Goal: Task Accomplishment & Management: Manage account settings

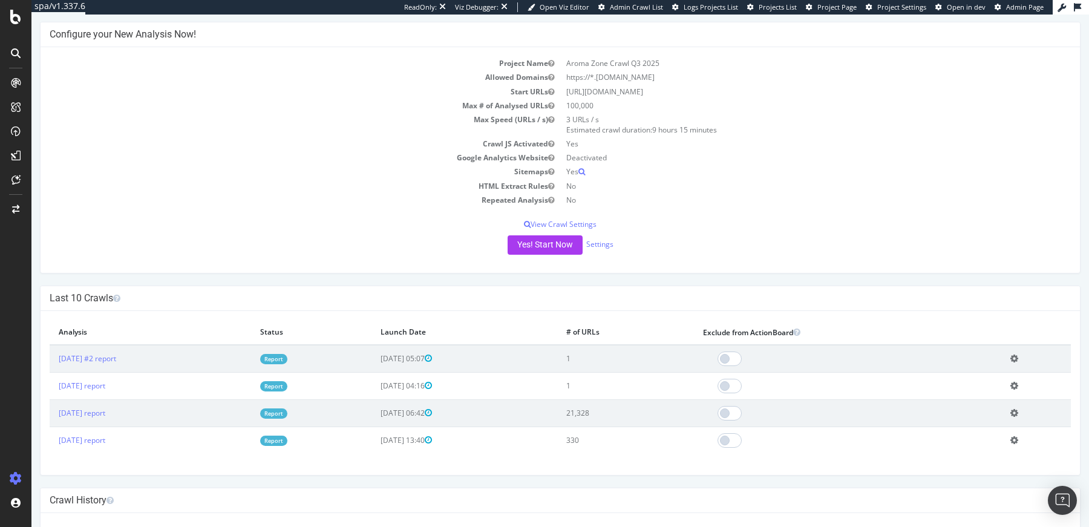
scroll to position [53, 0]
click at [605, 243] on link "Settings" at bounding box center [599, 245] width 27 height 10
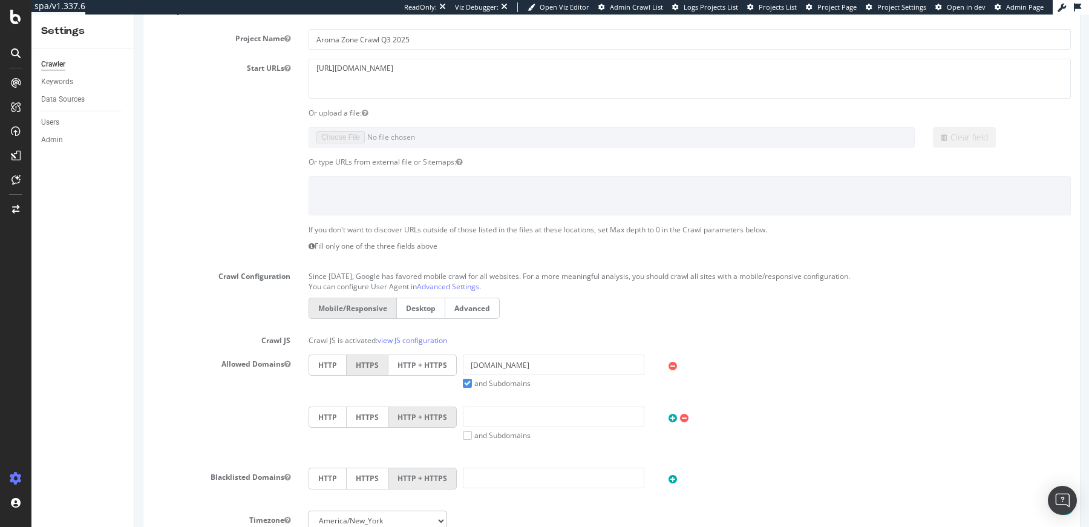
scroll to position [179, 0]
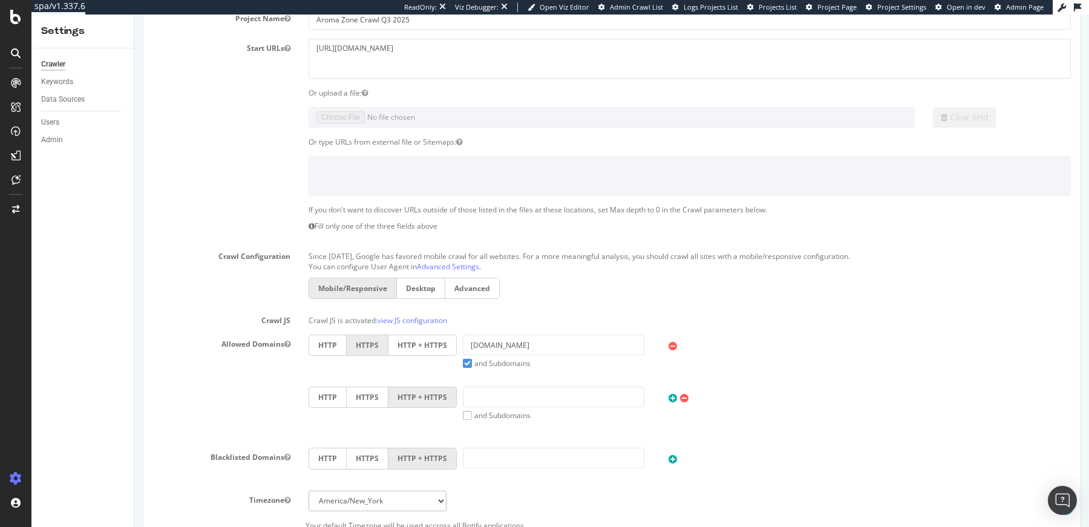
click at [438, 347] on label "HTTP + HTTPS" at bounding box center [423, 345] width 68 height 21
click at [134, 15] on input "HTTP + HTTPS" at bounding box center [134, 15] width 0 height 0
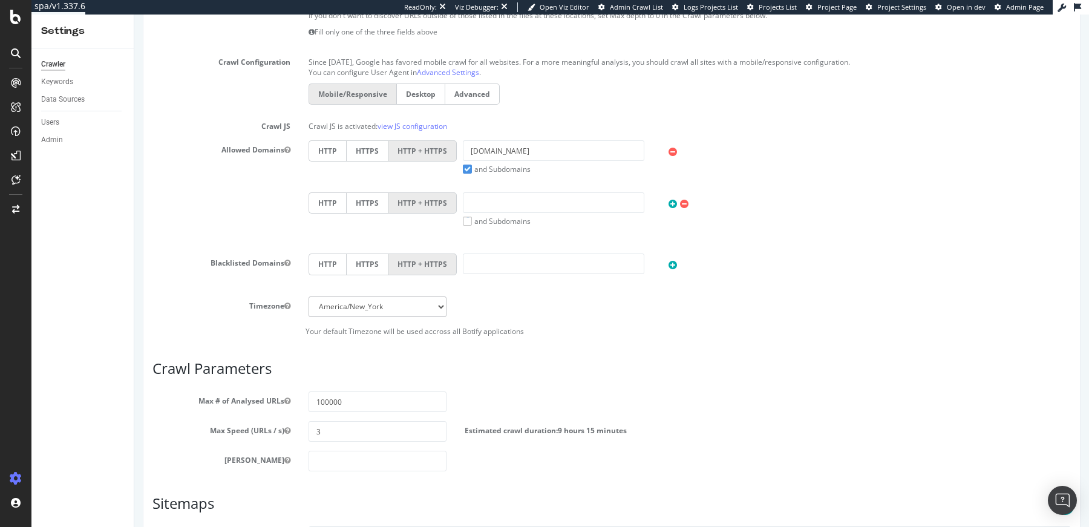
scroll to position [528, 0]
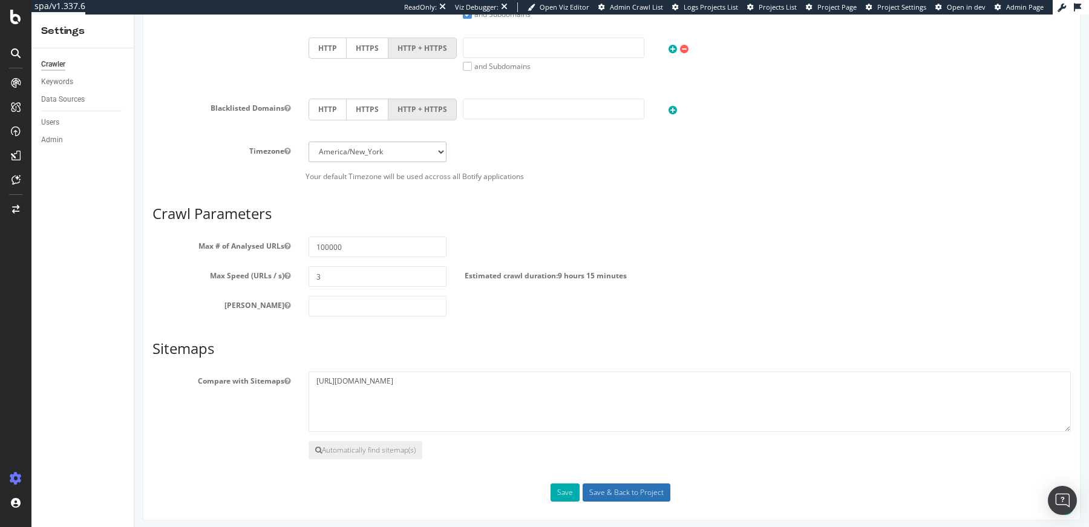
click at [613, 484] on input "Save & Back to Project" at bounding box center [627, 493] width 88 height 18
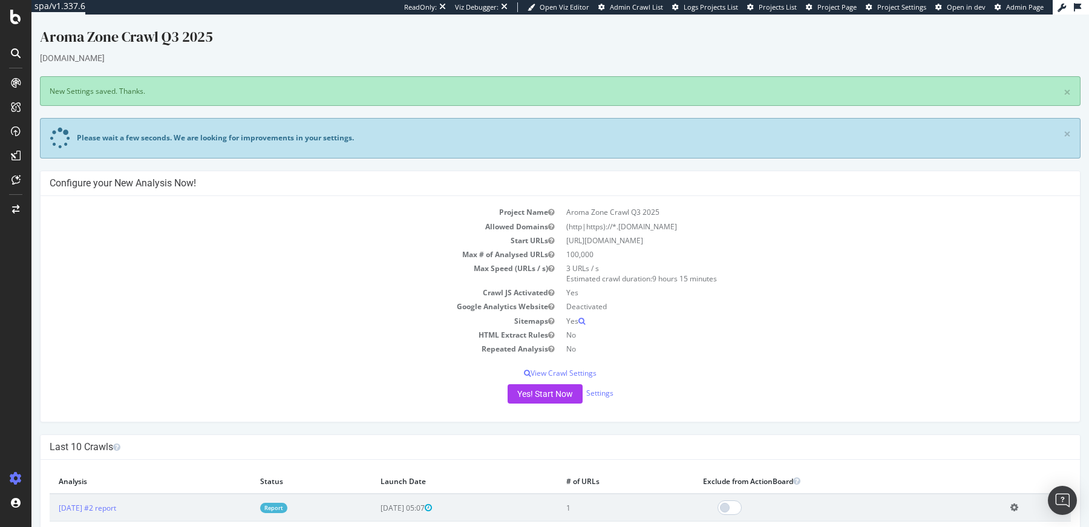
scroll to position [13, 0]
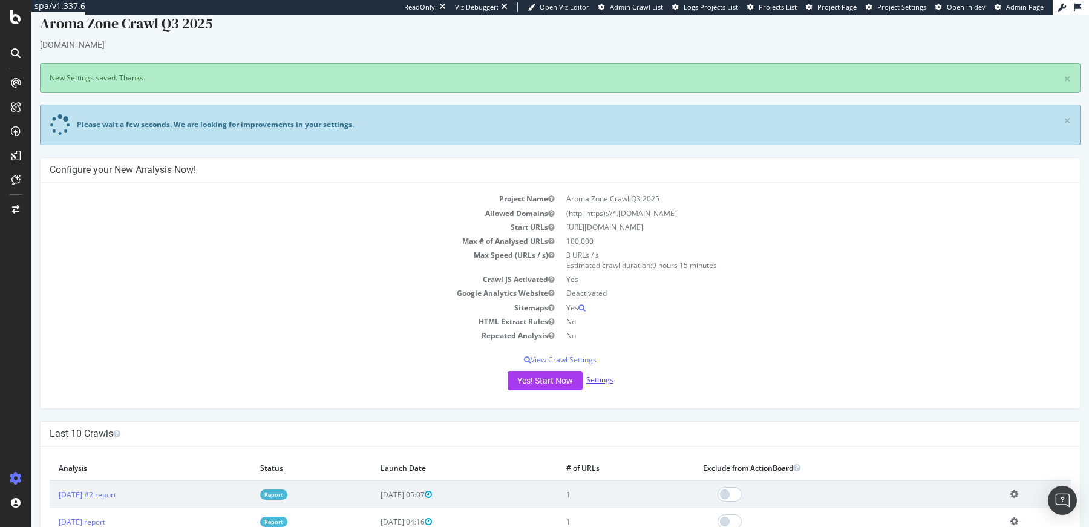
click at [602, 375] on link "Settings" at bounding box center [599, 380] width 27 height 10
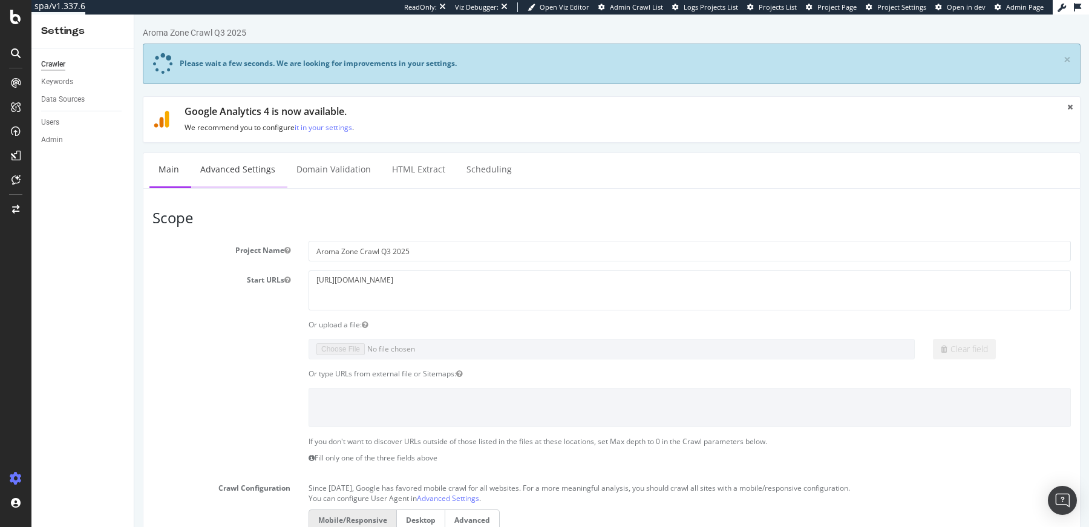
click at [261, 168] on link "Advanced Settings" at bounding box center [237, 169] width 93 height 33
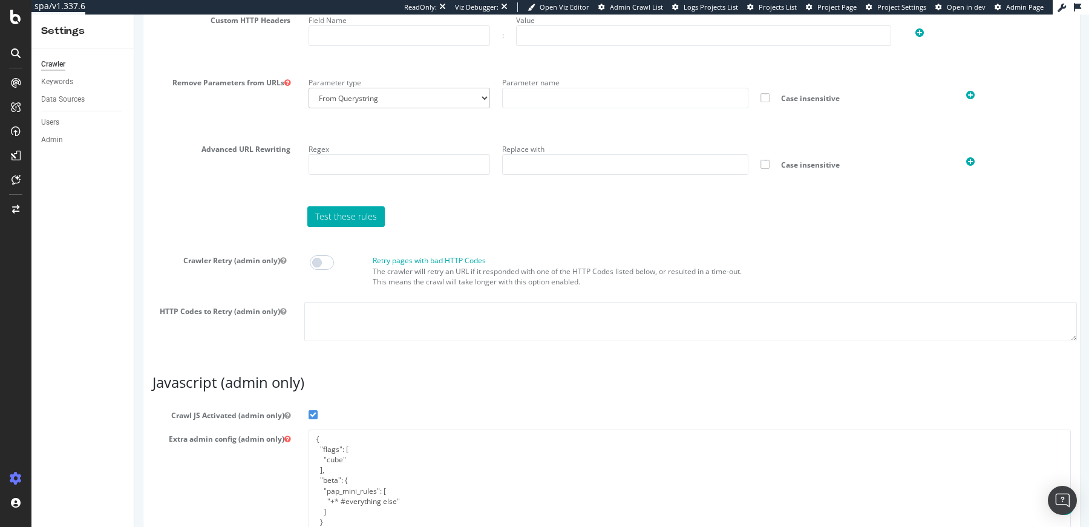
scroll to position [951, 0]
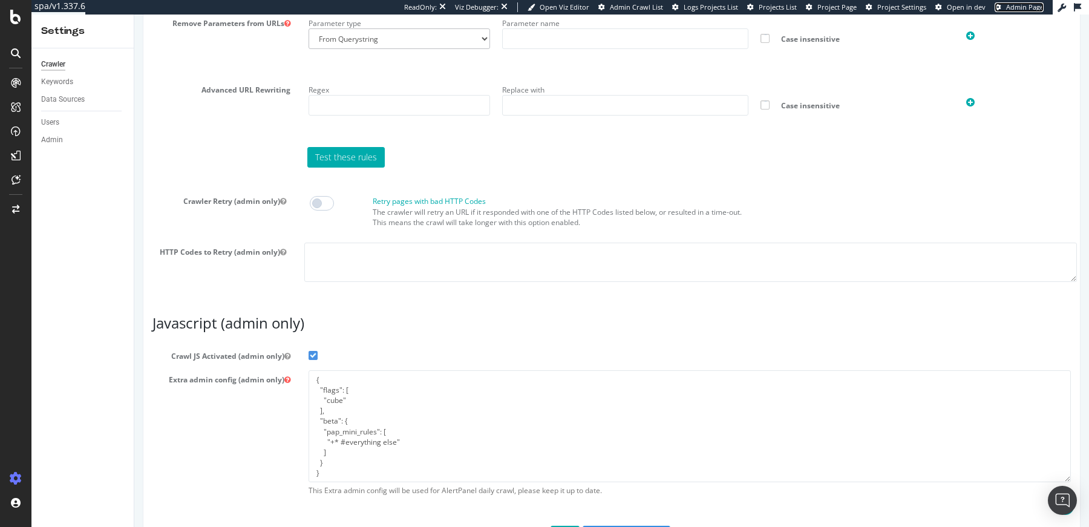
click at [1011, 10] on span "Admin Page" at bounding box center [1025, 6] width 38 height 9
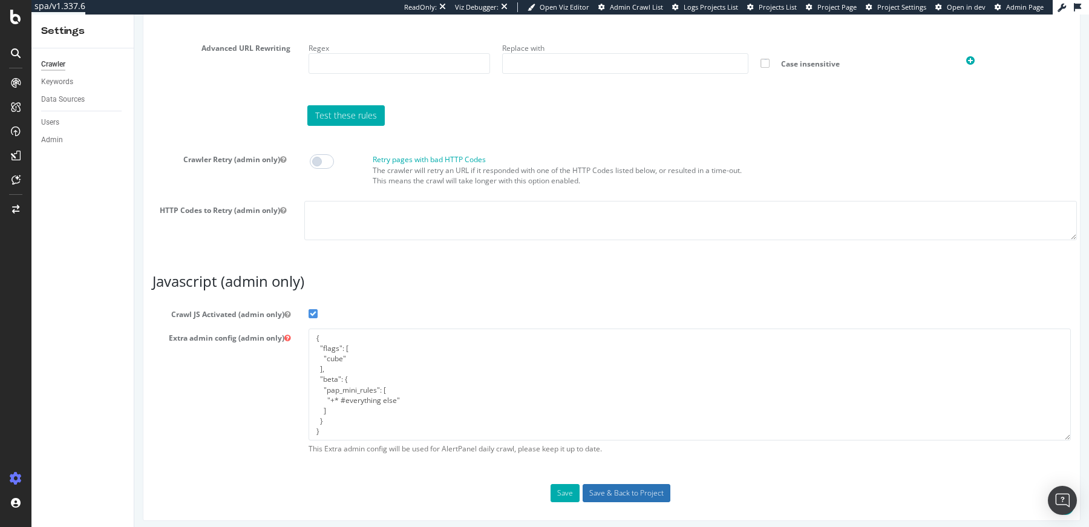
click at [595, 491] on input "Save & Back to Project" at bounding box center [627, 493] width 88 height 18
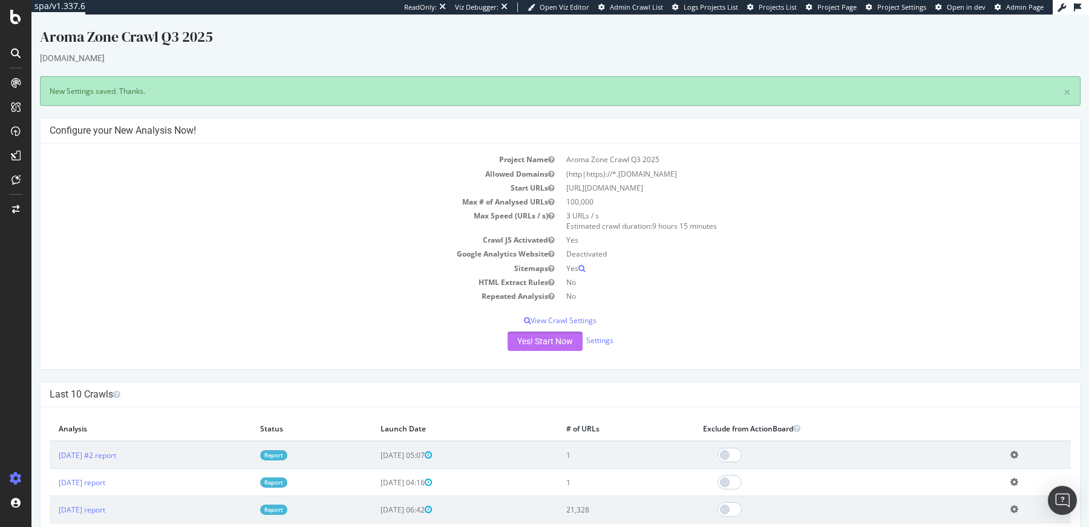
click at [551, 336] on button "Yes! Start Now" at bounding box center [545, 341] width 75 height 19
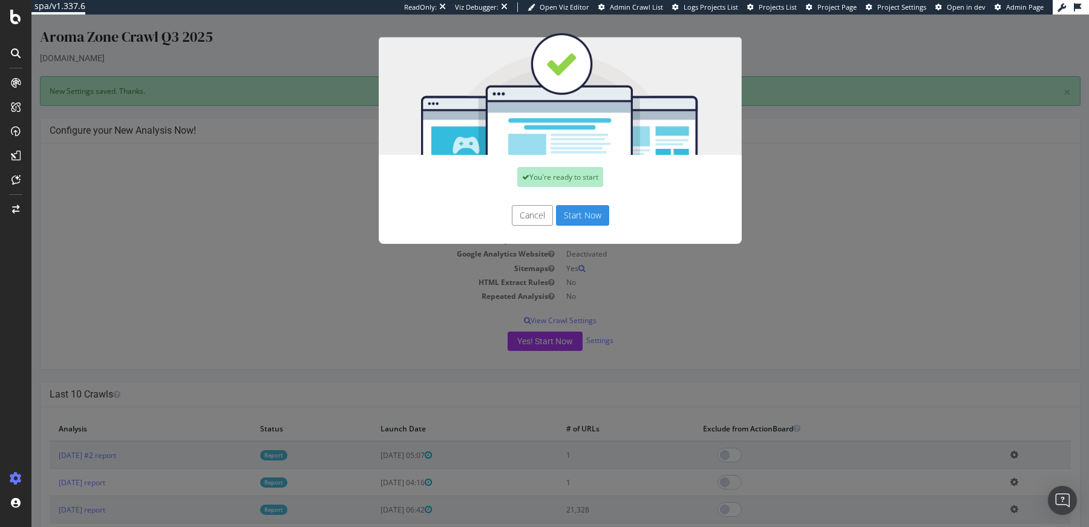
click at [586, 217] on button "Start Now" at bounding box center [582, 215] width 53 height 21
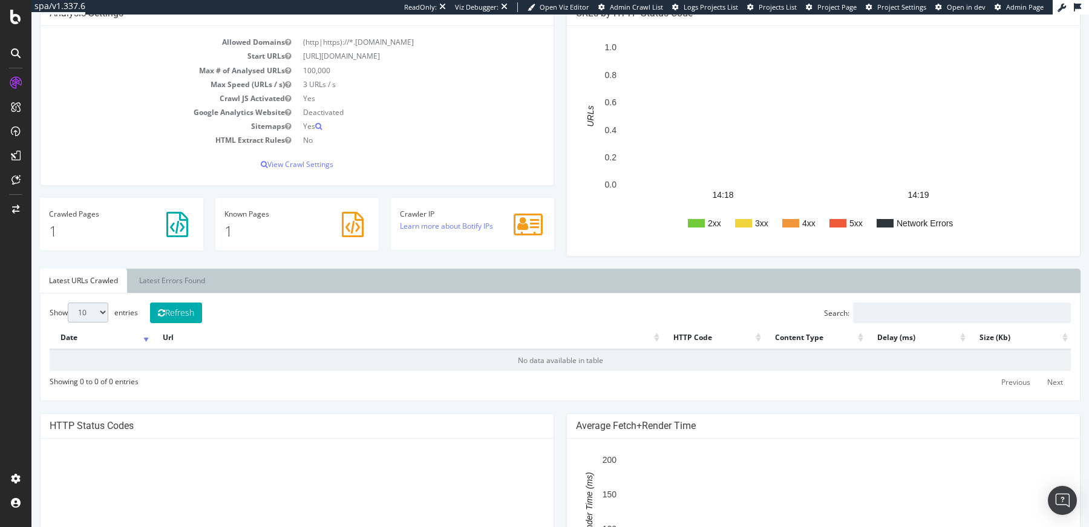
scroll to position [183, 0]
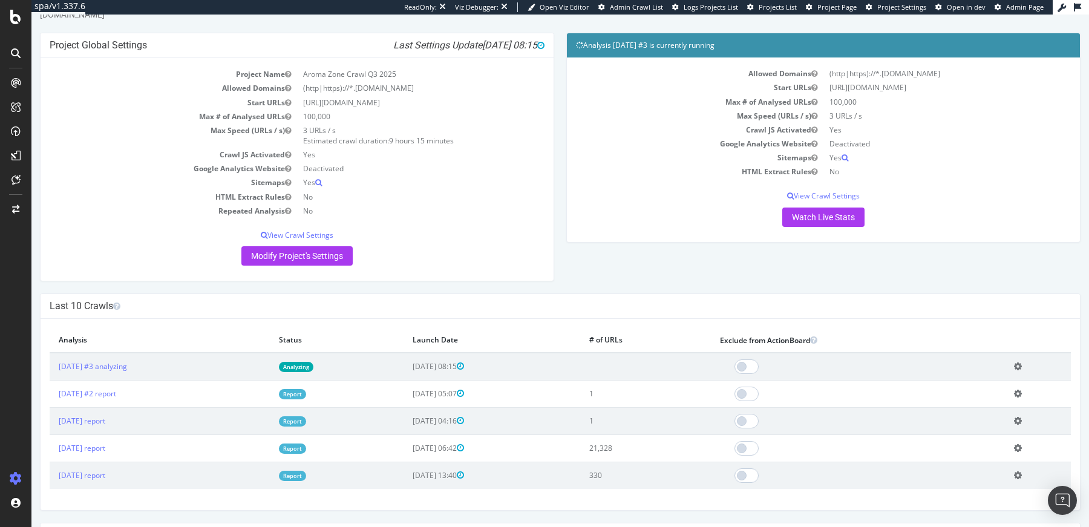
scroll to position [80, 0]
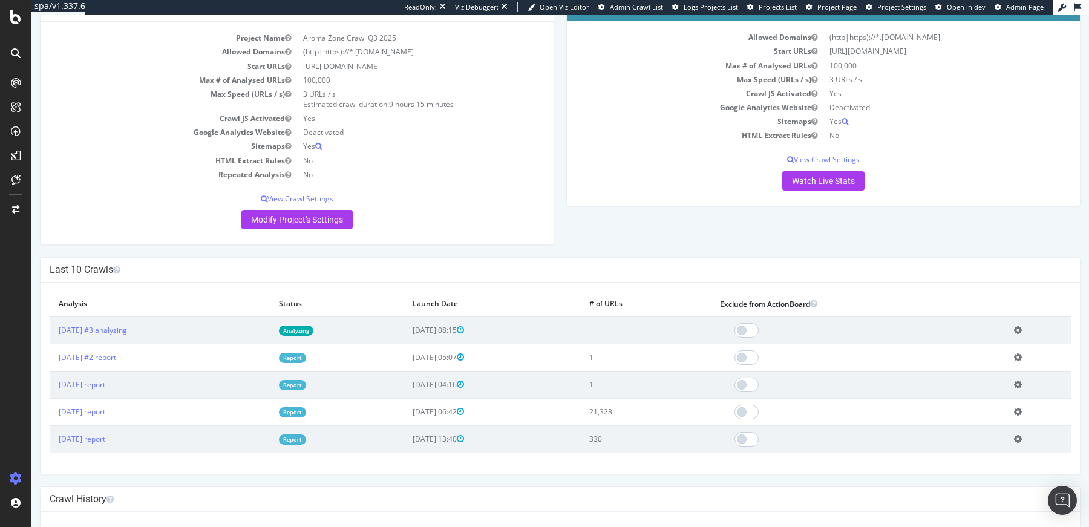
click at [309, 324] on td "Analyzing" at bounding box center [337, 331] width 134 height 28
click at [313, 331] on link "Analyzing" at bounding box center [296, 331] width 34 height 10
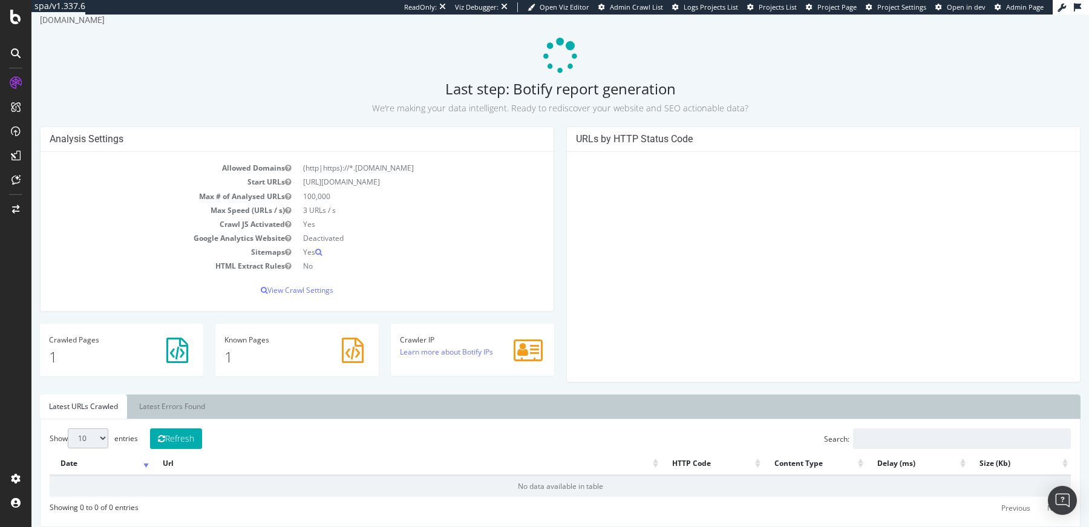
scroll to position [67, 0]
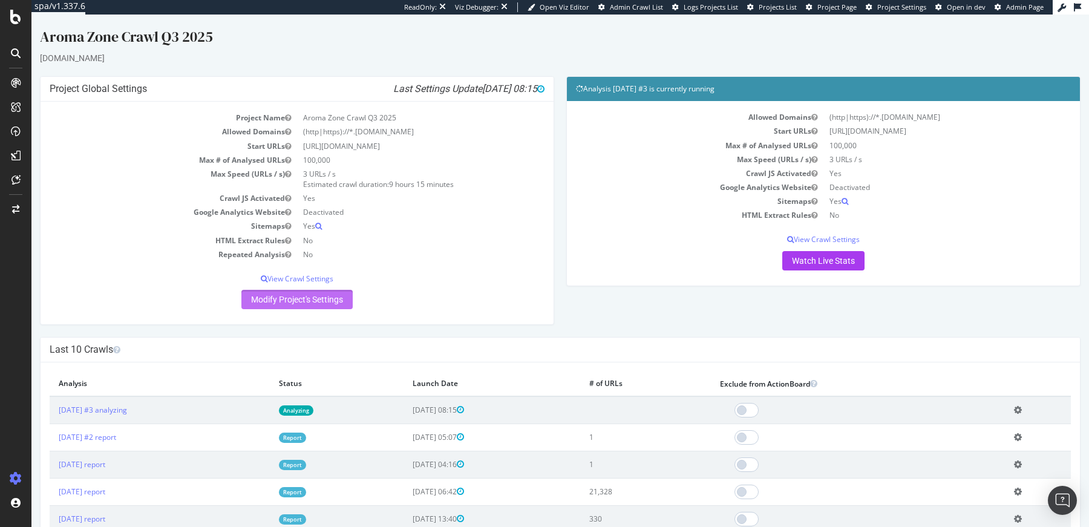
click at [338, 300] on link "Modify Project's Settings" at bounding box center [296, 299] width 111 height 19
click at [1014, 405] on icon at bounding box center [1018, 409] width 8 height 9
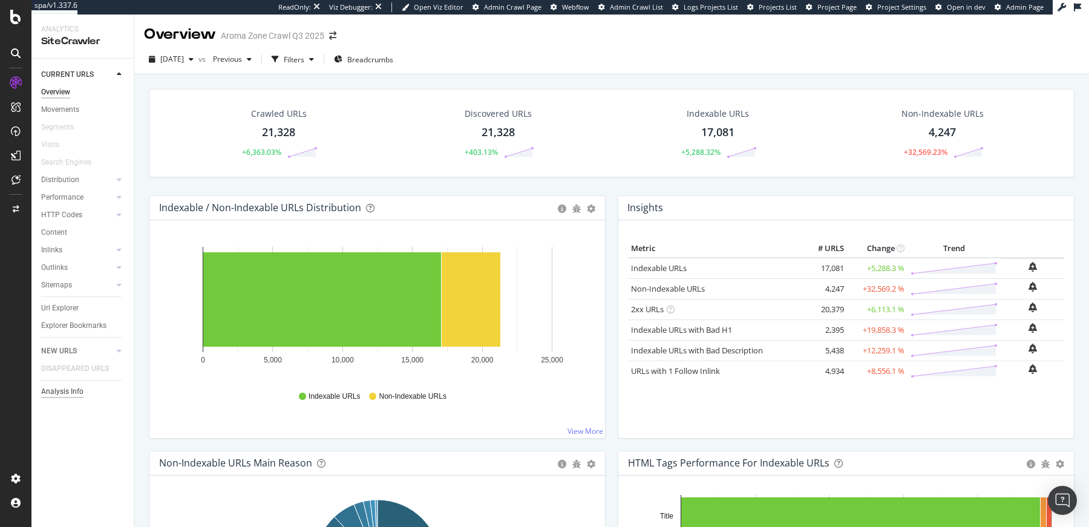
click at [80, 389] on div "Analysis Info" at bounding box center [62, 391] width 42 height 13
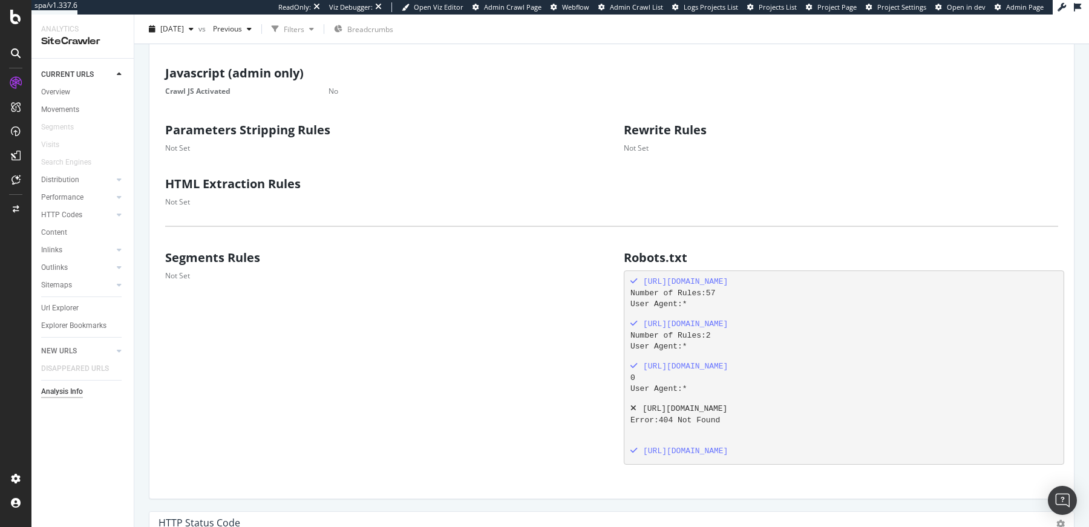
scroll to position [12, 12]
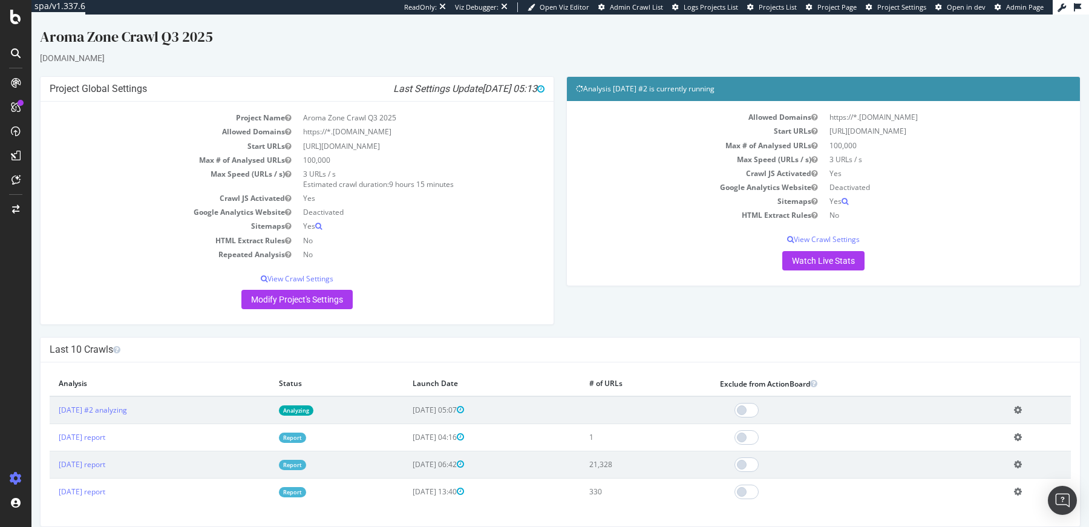
click at [359, 143] on td "[URL][DOMAIN_NAME]" at bounding box center [421, 146] width 248 height 14
click at [290, 296] on link "Modify Project's Settings" at bounding box center [296, 299] width 111 height 19
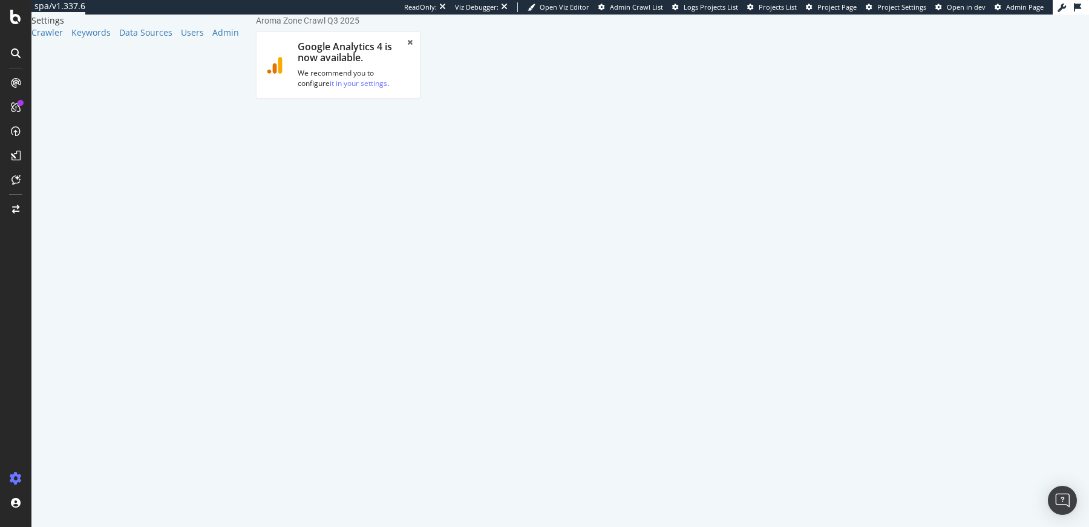
click at [411, 405] on textarea "[URL][DOMAIN_NAME]" at bounding box center [338, 424] width 145 height 39
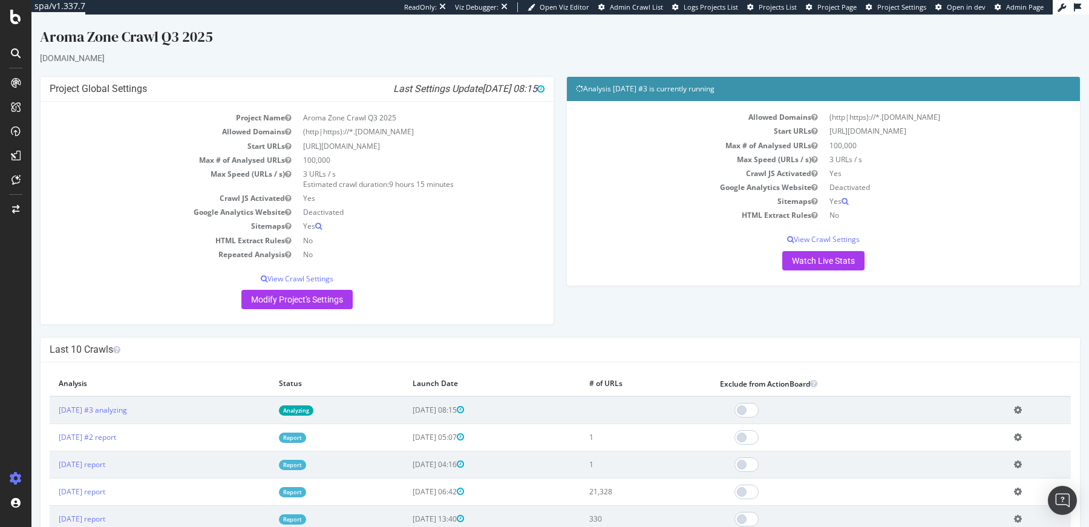
click at [313, 411] on link "Analyzing" at bounding box center [296, 410] width 34 height 10
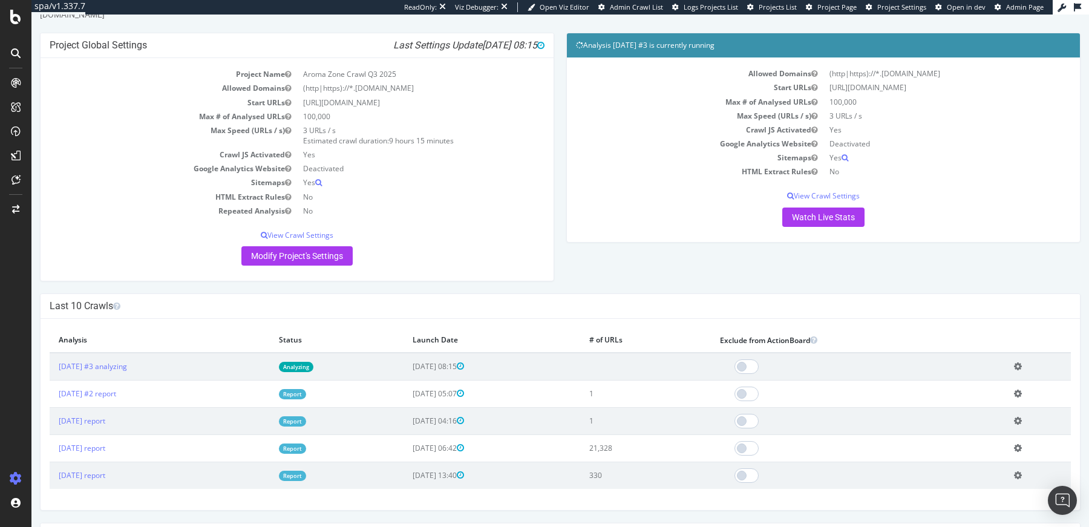
scroll to position [129, 0]
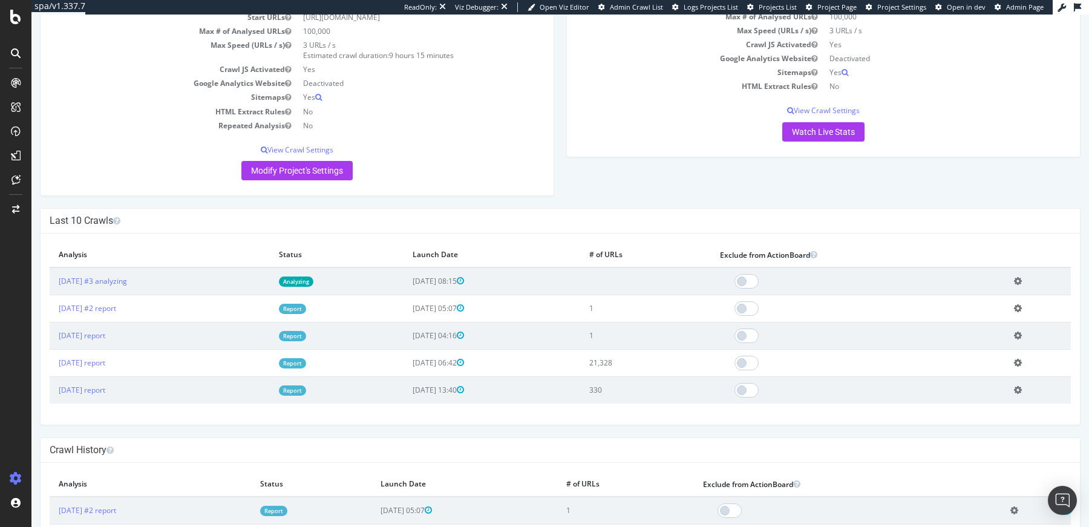
click at [313, 283] on link "Analyzing" at bounding box center [296, 282] width 34 height 10
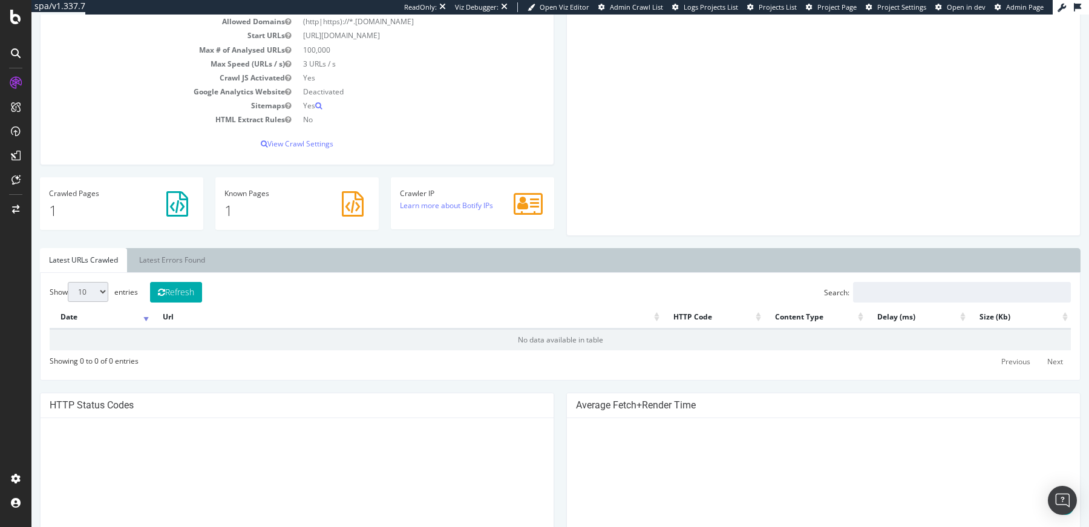
scroll to position [203, 0]
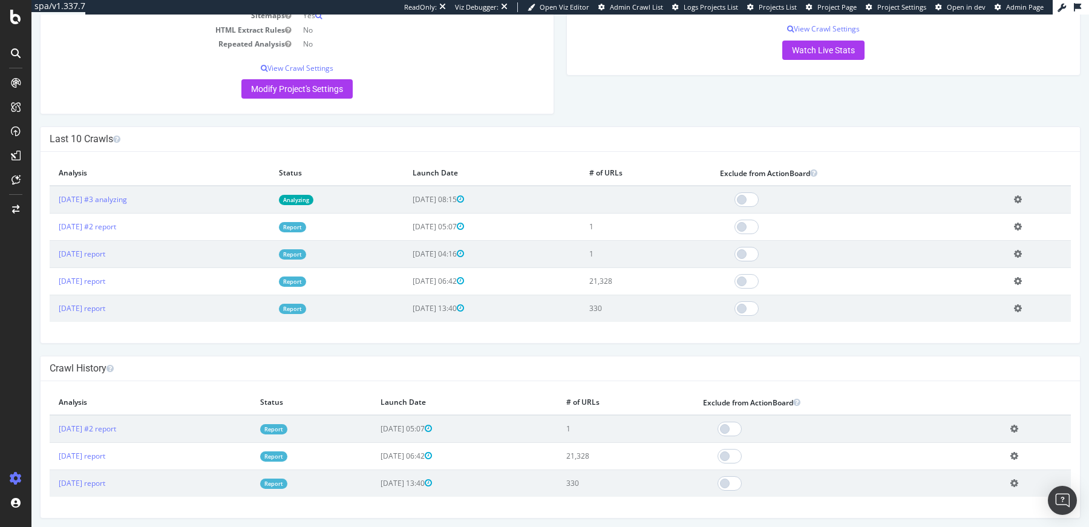
scroll to position [15, 0]
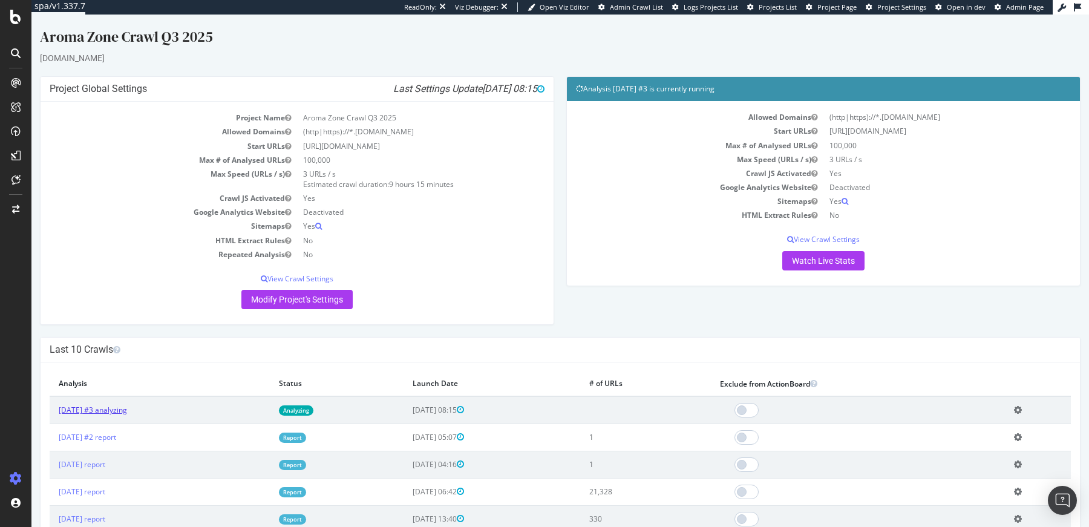
click at [127, 407] on link "2025 Sep. 1st #3 analyzing" at bounding box center [93, 410] width 68 height 10
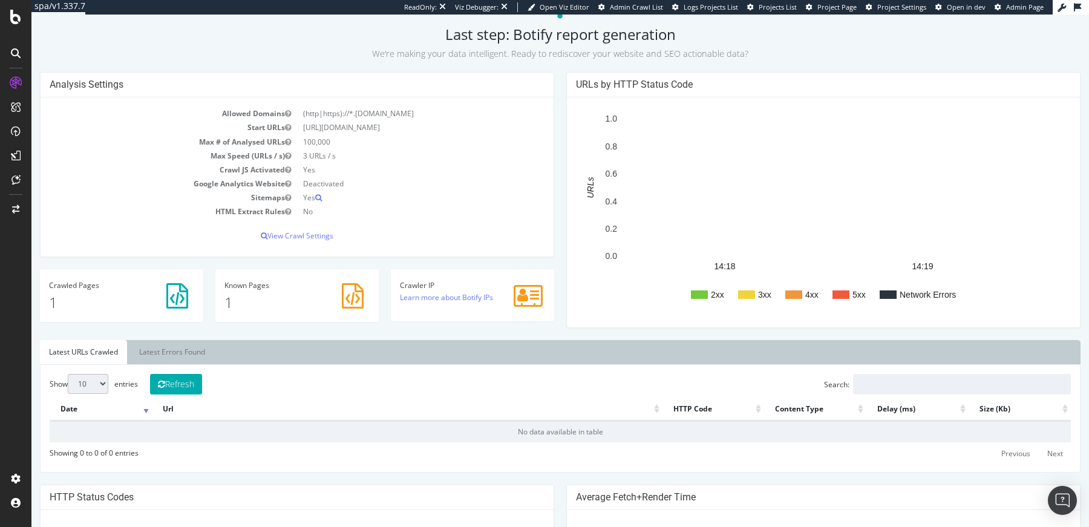
scroll to position [224, 0]
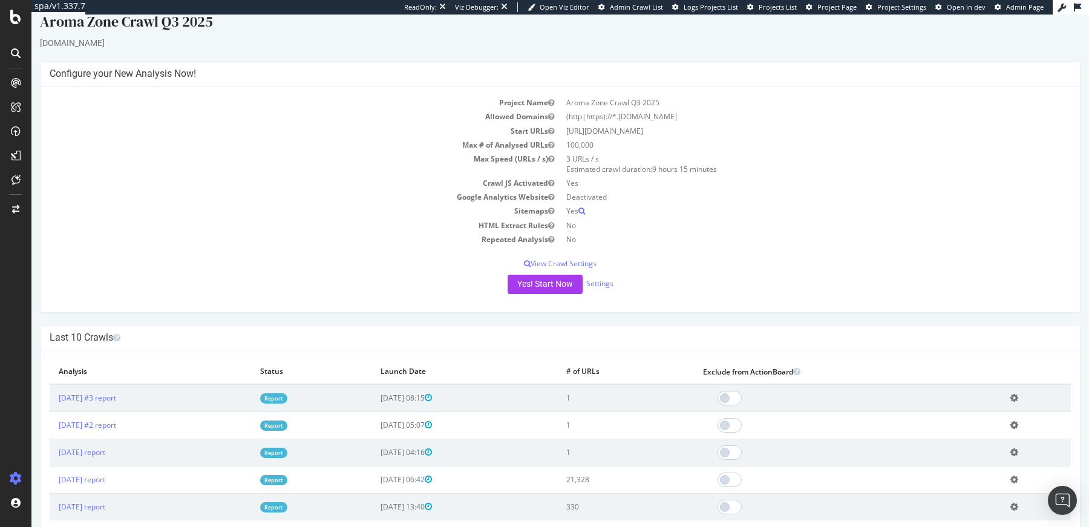
scroll to position [16, 0]
click at [597, 281] on link "Settings" at bounding box center [599, 282] width 27 height 10
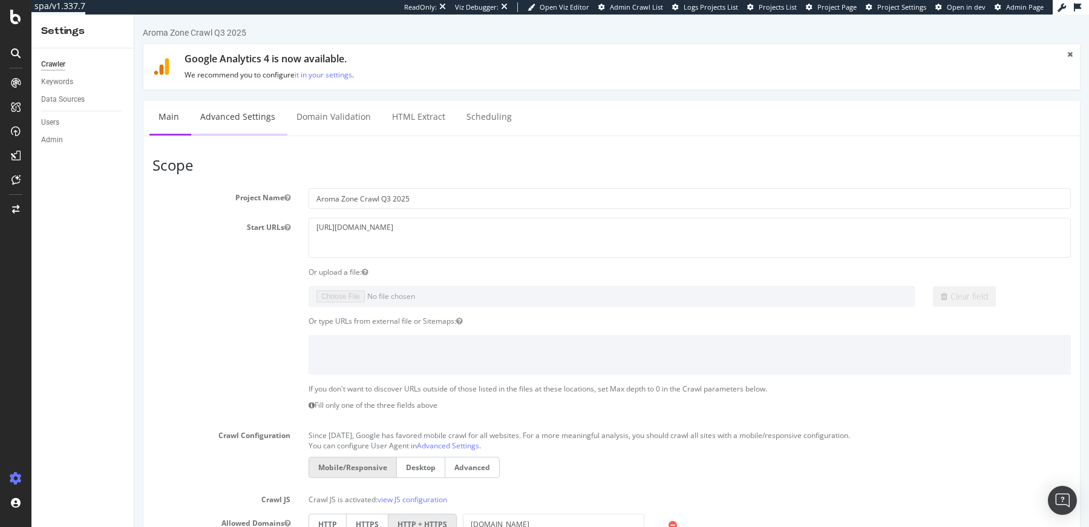
click at [233, 105] on link "Advanced Settings" at bounding box center [237, 116] width 93 height 33
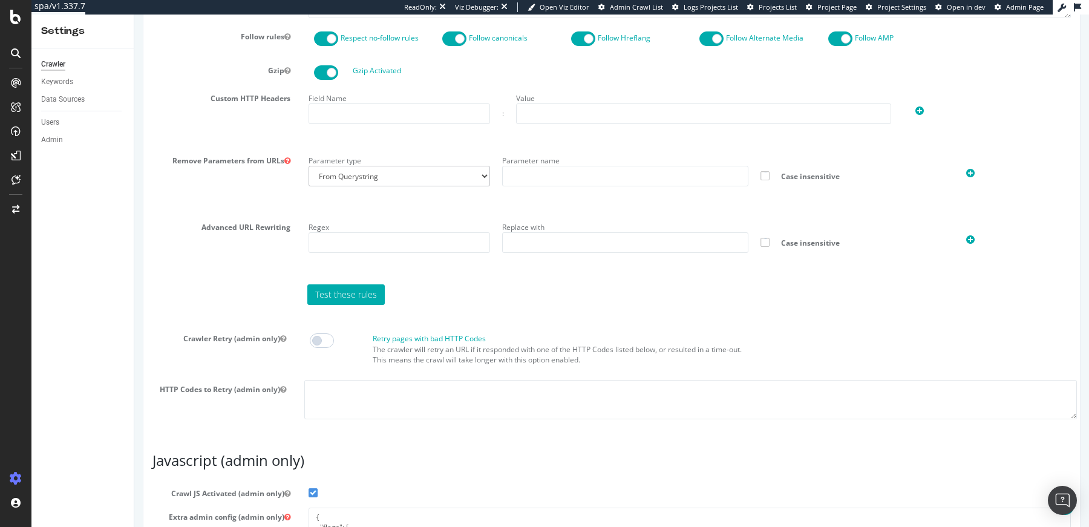
scroll to position [940, 0]
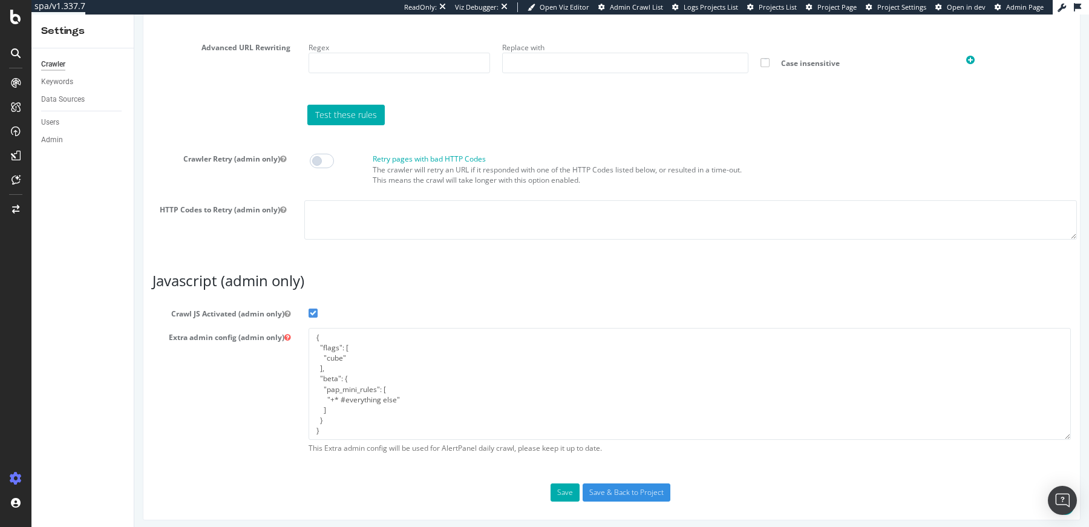
click at [313, 310] on span at bounding box center [313, 313] width 9 height 9
click at [134, 15] on input "Crawl JS Activated (admin only)" at bounding box center [134, 15] width 0 height 0
drag, startPoint x: 315, startPoint y: 329, endPoint x: 427, endPoint y: 509, distance: 212.1
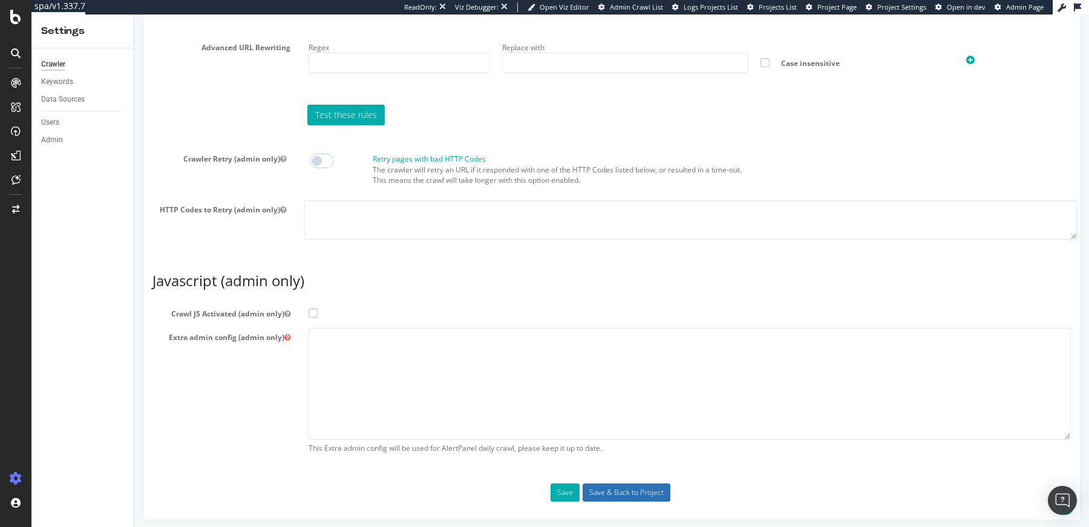
click at [618, 484] on input "Save & Back to Project" at bounding box center [627, 493] width 88 height 18
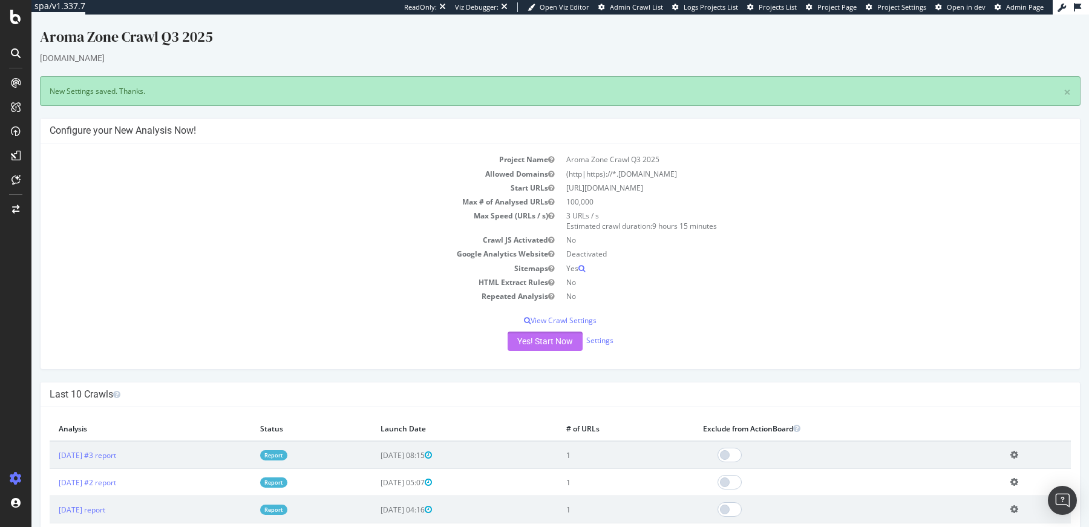
click at [566, 343] on button "Yes! Start Now" at bounding box center [545, 341] width 75 height 19
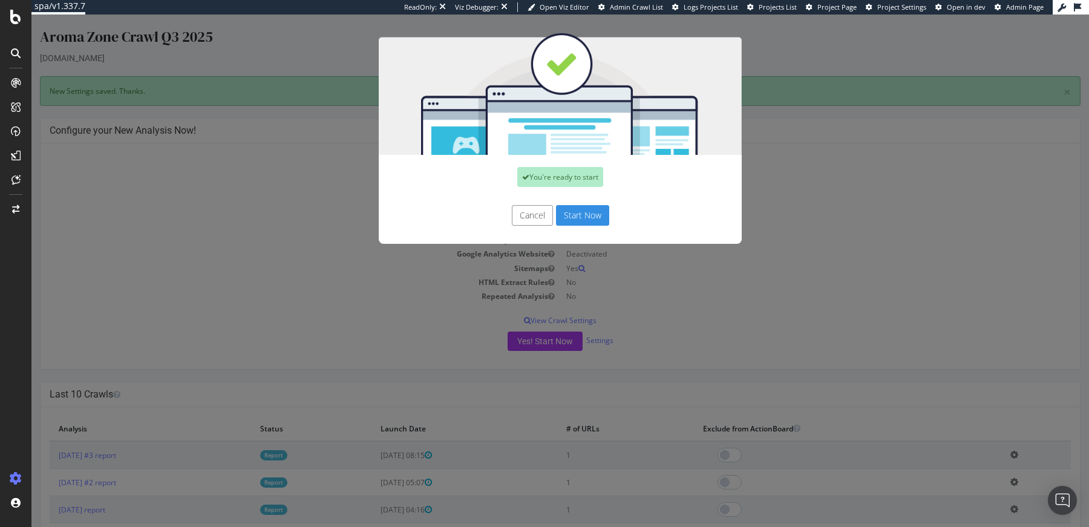
click at [591, 220] on button "Start Now" at bounding box center [582, 215] width 53 height 21
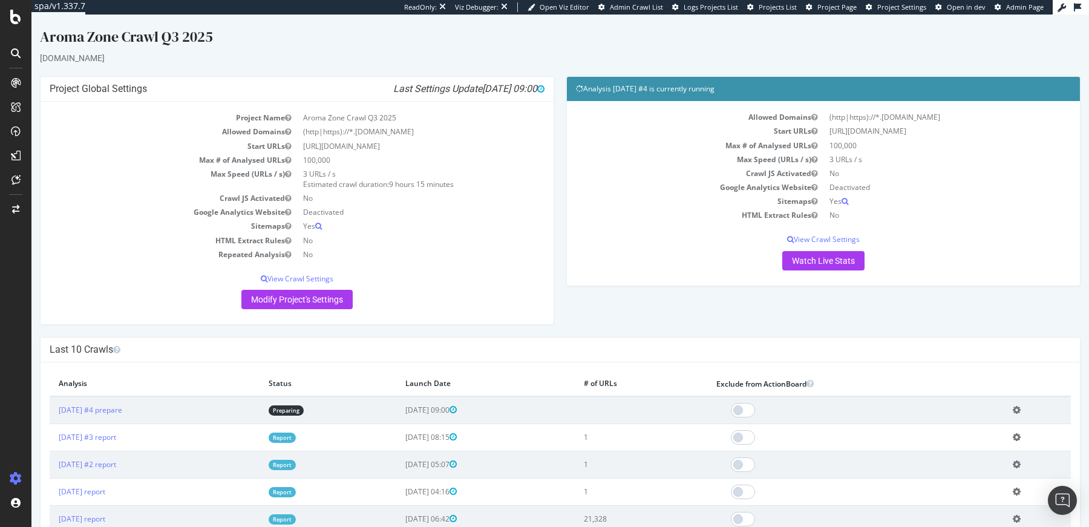
click at [312, 404] on td "Preparing" at bounding box center [328, 410] width 137 height 28
click at [304, 407] on link "Preparing" at bounding box center [286, 410] width 35 height 10
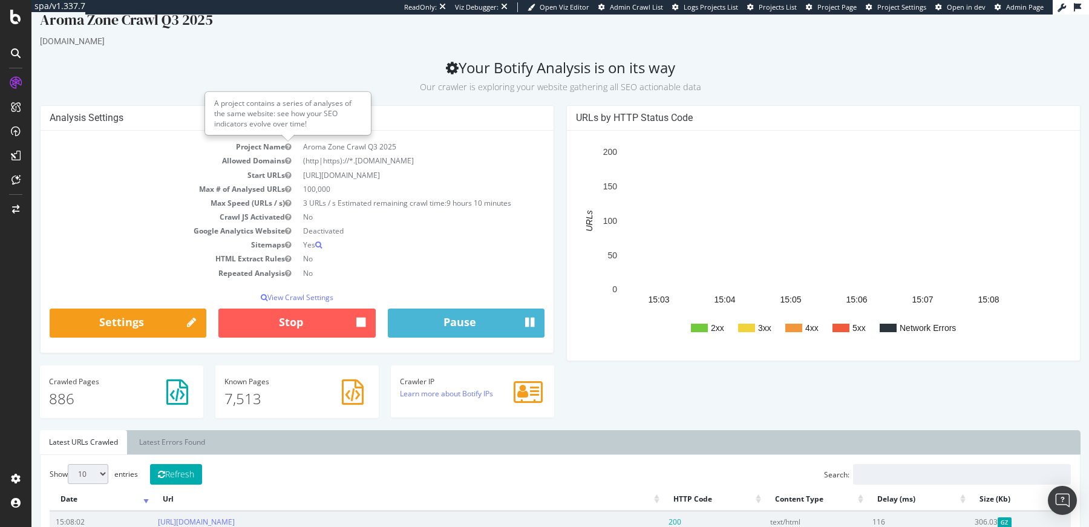
scroll to position [18, 0]
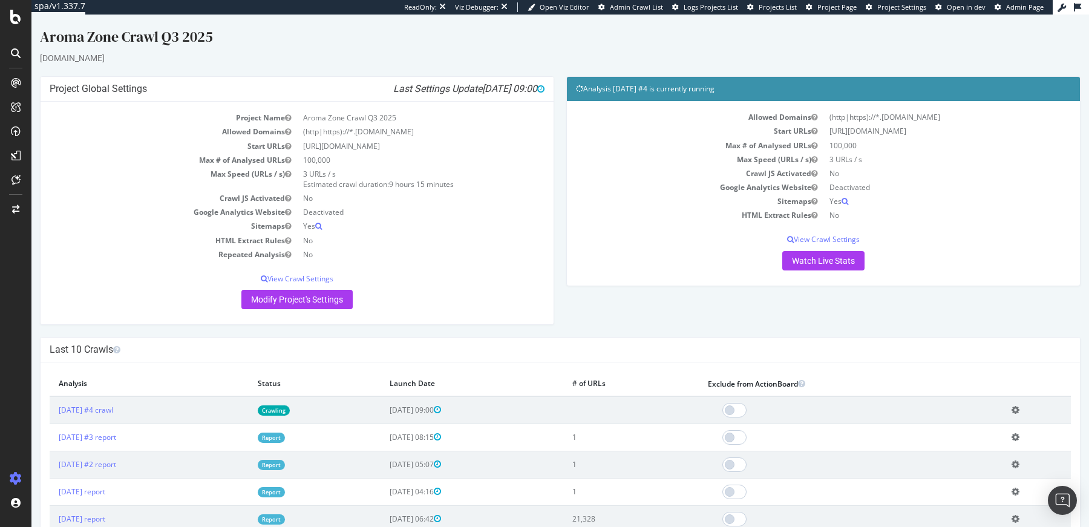
scroll to position [73, 0]
